Goal: Task Accomplishment & Management: Manage account settings

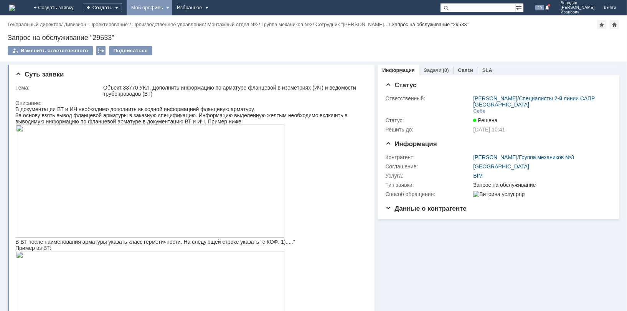
click at [172, 5] on div "Мой профиль" at bounding box center [150, 7] width 46 height 15
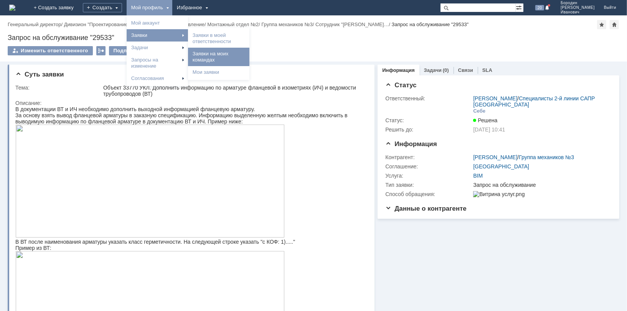
click at [243, 56] on link "Заявки на моих командах" at bounding box center [219, 56] width 58 height 15
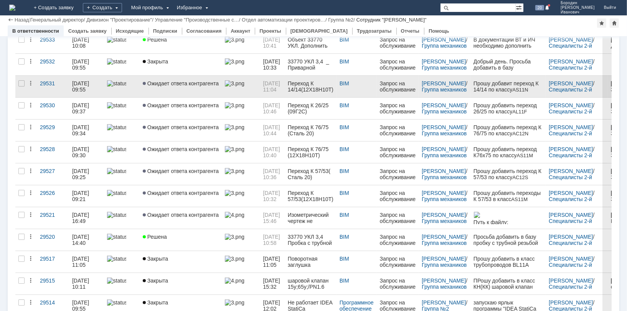
click at [180, 82] on span "Ожидает ответа контрагента" at bounding box center [181, 83] width 76 height 6
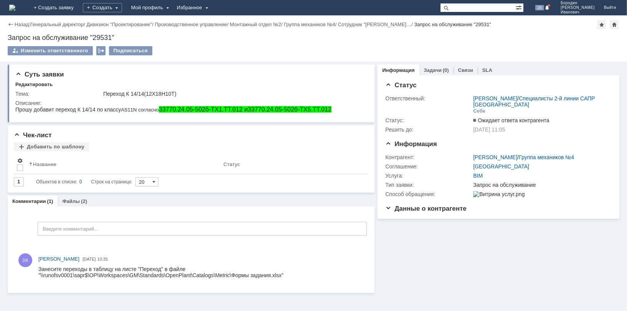
click at [287, 274] on div "Занесите переходы в таблицу на листе "Переход" в файле "\\runofsv0001\sapr$\OP\…" at bounding box center [201, 271] width 326 height 12
click at [282, 277] on div "Занесите переходы в таблицу на листе "Переход" в файле "\\runofsv0001\sapr$\OP\…" at bounding box center [201, 271] width 326 height 12
drag, startPoint x: 38, startPoint y: 268, endPoint x: 90, endPoint y: 274, distance: 52.5
click at [90, 274] on div "Занесите переходы в таблицу на листе "Переход" в файле "\\runofsv0001\sapr$\OP\…" at bounding box center [201, 271] width 326 height 12
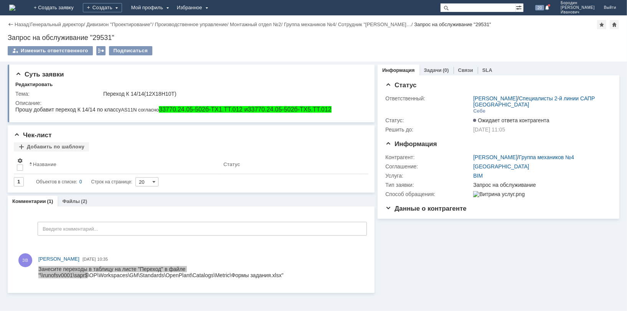
click at [82, 280] on div at bounding box center [201, 272] width 326 height 16
click at [43, 275] on div "Занесите переходы в таблицу на листе "Переход" в файле "\\runofsv0001\sapr$\OP\…" at bounding box center [201, 271] width 326 height 12
click at [38, 275] on div "Занесите переходы в таблицу на листе "Переход" в файле "\\runofsv0001\sapr$\OP\…" at bounding box center [201, 271] width 326 height 12
drag, startPoint x: 40, startPoint y: 275, endPoint x: 287, endPoint y: 276, distance: 246.8
click at [287, 276] on div "Занесите переходы в таблицу на листе "Переход" в файле "\\runofsv0001\sapr$\OP\…" at bounding box center [201, 271] width 326 height 12
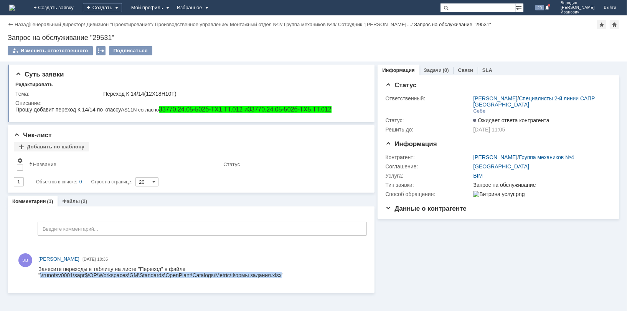
copy div "\\runofsv0001\sapr$\OP\Workspaces\GM\Standards\OpenPlant\Catalogs\Metric\Формы …"
click at [10, 23] on div "Назад" at bounding box center [18, 24] width 21 height 6
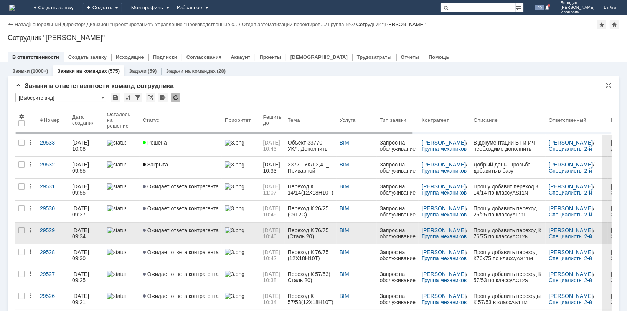
click at [200, 227] on span "Ожидает ответа контрагента" at bounding box center [181, 230] width 76 height 6
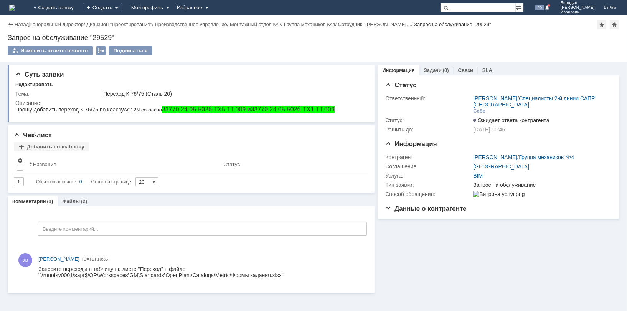
click at [274, 274] on div "Занесите переходы в таблицу на листе "Переход" в файле "\\runofsv0001\sapr$\OP\…" at bounding box center [201, 271] width 326 height 12
drag, startPoint x: 41, startPoint y: 275, endPoint x: 54, endPoint y: 276, distance: 12.8
click at [54, 276] on div "Занесите переходы в таблицу на листе "Переход" в файле "\\runofsv0001\sapr$\OP\…" at bounding box center [201, 271] width 326 height 12
click at [40, 274] on div "Занесите переходы в таблицу на листе "Переход" в файле "\\runofsv0001\sapr$\OP\…" at bounding box center [201, 271] width 326 height 12
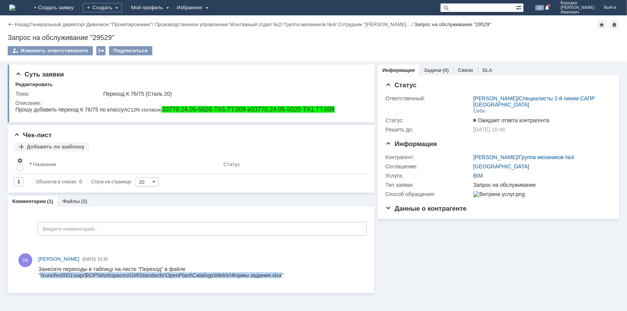
drag, startPoint x: 39, startPoint y: 274, endPoint x: 288, endPoint y: 276, distance: 248.4
click at [288, 276] on div "Занесите переходы в таблицу на листе "Переход" в файле "\\runofsv0001\sapr$\OP\…" at bounding box center [201, 271] width 326 height 12
drag, startPoint x: 288, startPoint y: 276, endPoint x: 280, endPoint y: 273, distance: 8.3
copy div "\\runofsv0001\sapr$\OP\Workspaces\GM\Standards\OpenPlant\Catalogs\Metric\Формы …"
click at [448, 251] on div "Информация Задачи (0) Связи SLA Статус Ответственный: [PERSON_NAME] / Специалис…" at bounding box center [497, 176] width 245 height 231
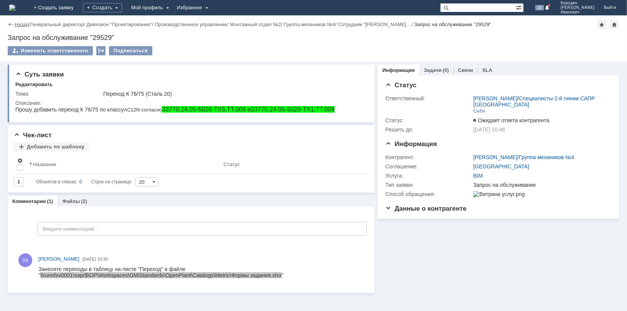
click at [19, 24] on link "Назад" at bounding box center [22, 24] width 14 height 6
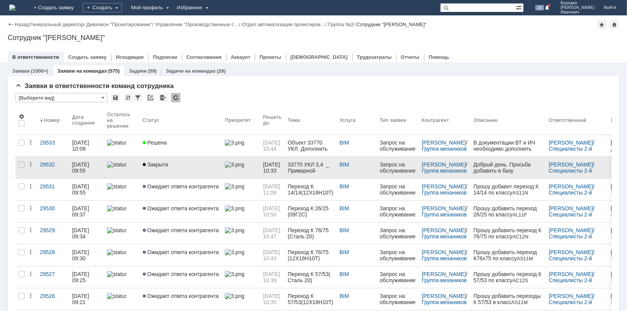
click at [159, 165] on span "Закрыта" at bounding box center [155, 164] width 25 height 6
